Goal: Information Seeking & Learning: Understand process/instructions

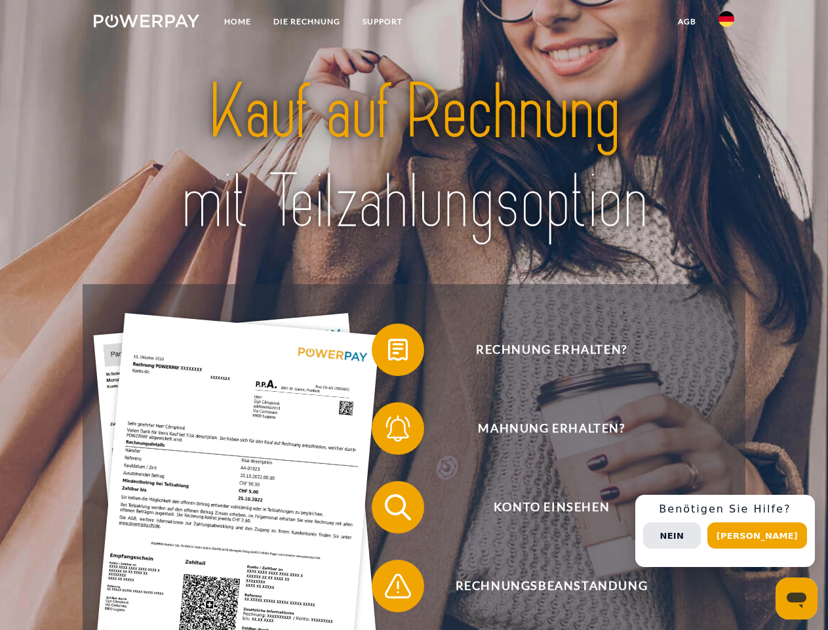
click at [146, 23] on img at bounding box center [147, 20] width 106 height 13
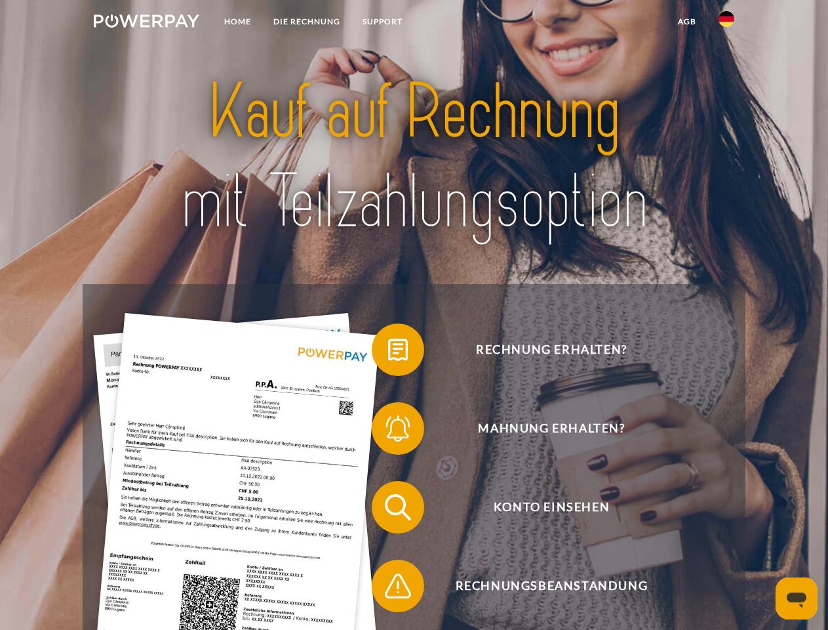
click at [727, 23] on img at bounding box center [727, 19] width 16 height 16
click at [687, 22] on link "agb" at bounding box center [687, 22] width 41 height 24
click at [388, 352] on span at bounding box center [379, 350] width 66 height 66
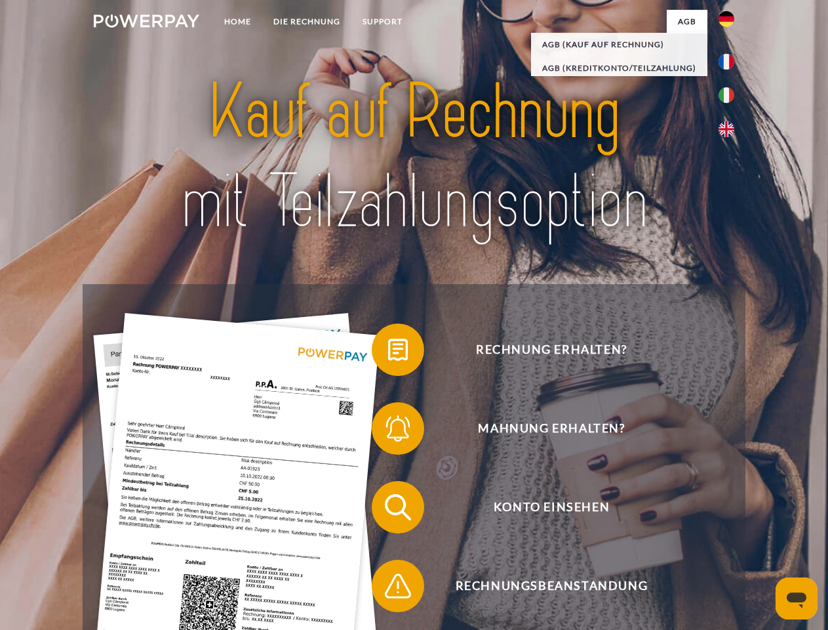
click at [388, 431] on span at bounding box center [379, 429] width 66 height 66
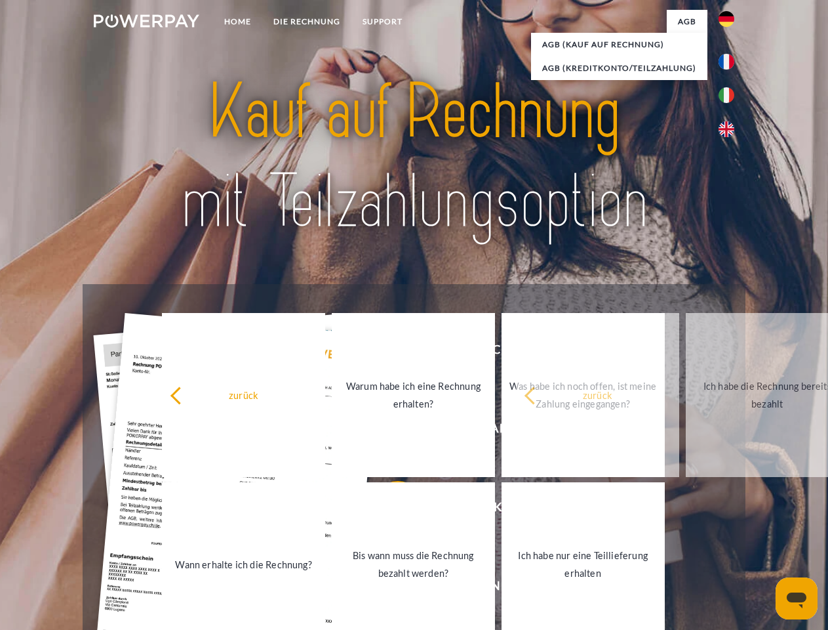
click at [388, 510] on link "Bis wann muss die Rechnung bezahlt werden?" at bounding box center [413, 564] width 163 height 164
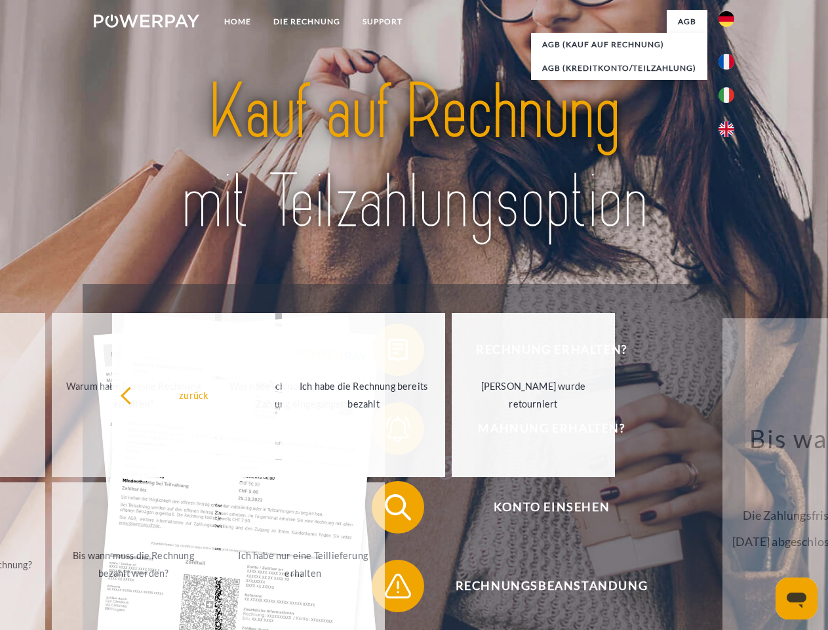
click at [388, 588] on span at bounding box center [379, 586] width 66 height 66
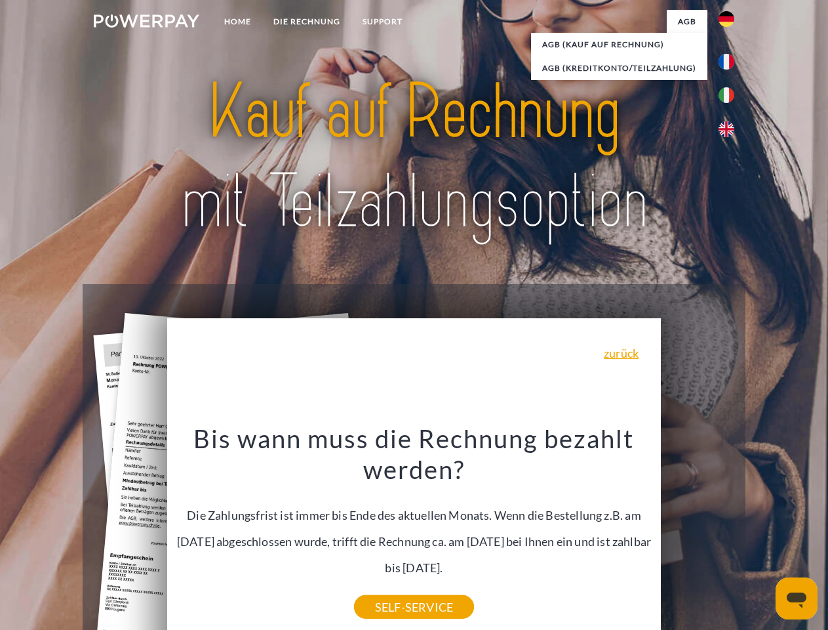
click at [730, 531] on div "Rechnung erhalten? Mahnung erhalten? Konto einsehen" at bounding box center [414, 546] width 663 height 525
click at [698, 533] on span "Konto einsehen" at bounding box center [551, 507] width 321 height 52
click at [762, 535] on header "Home DIE RECHNUNG SUPPORT" at bounding box center [414, 453] width 828 height 906
